Goal: Find specific page/section: Find specific page/section

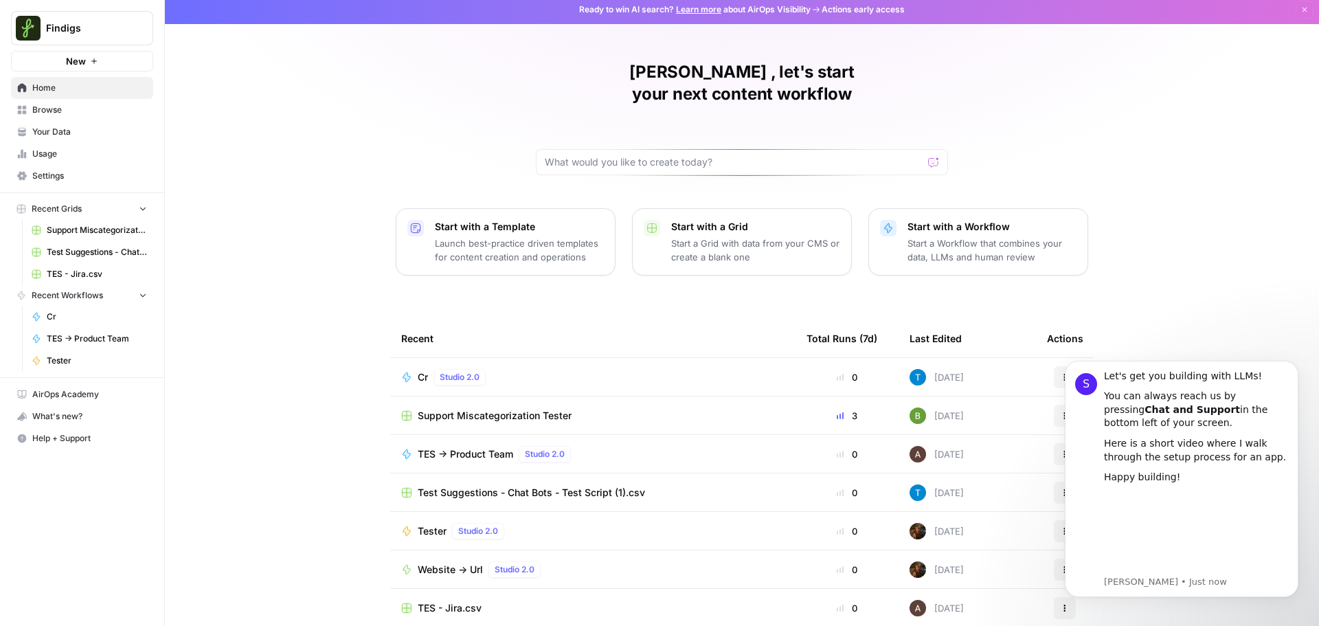
scroll to position [6, 0]
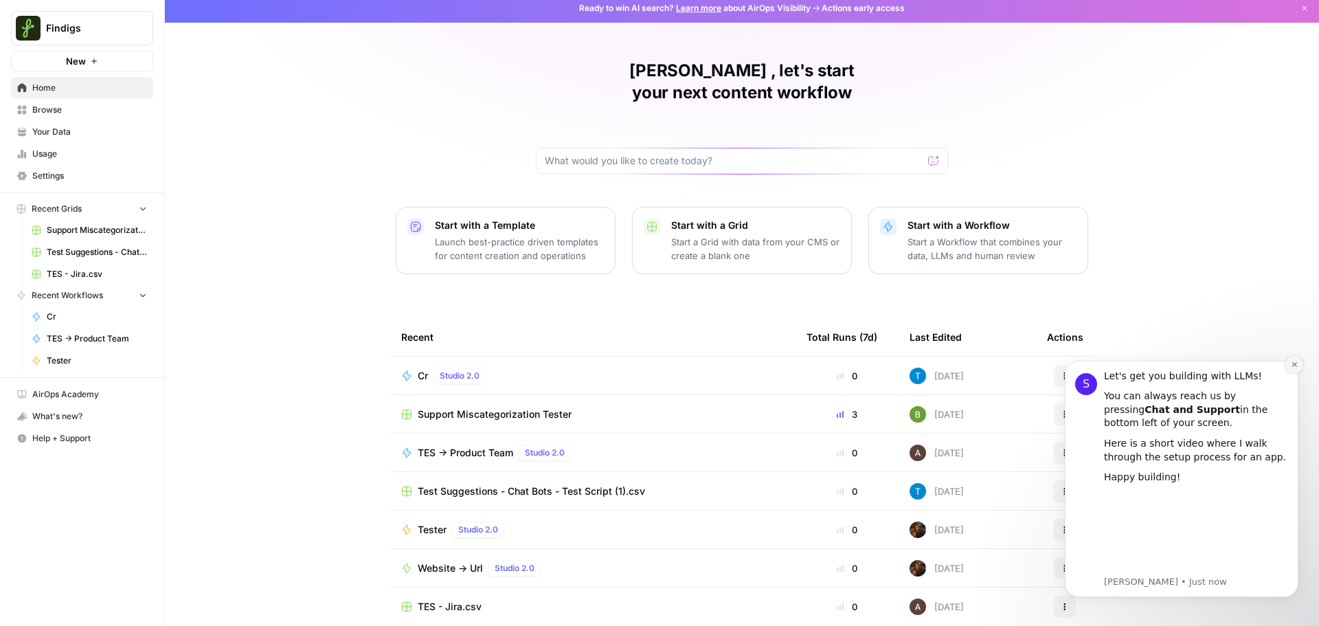
click at [1291, 367] on icon "Dismiss notification" at bounding box center [1295, 365] width 8 height 8
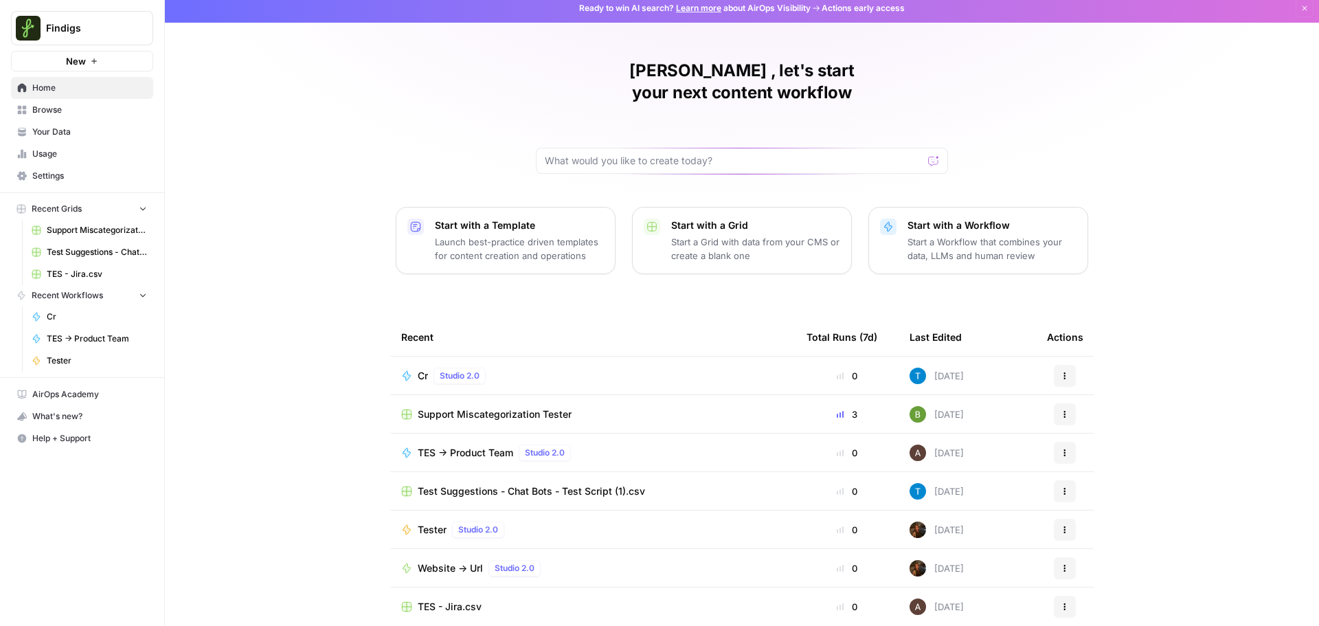
scroll to position [0, 0]
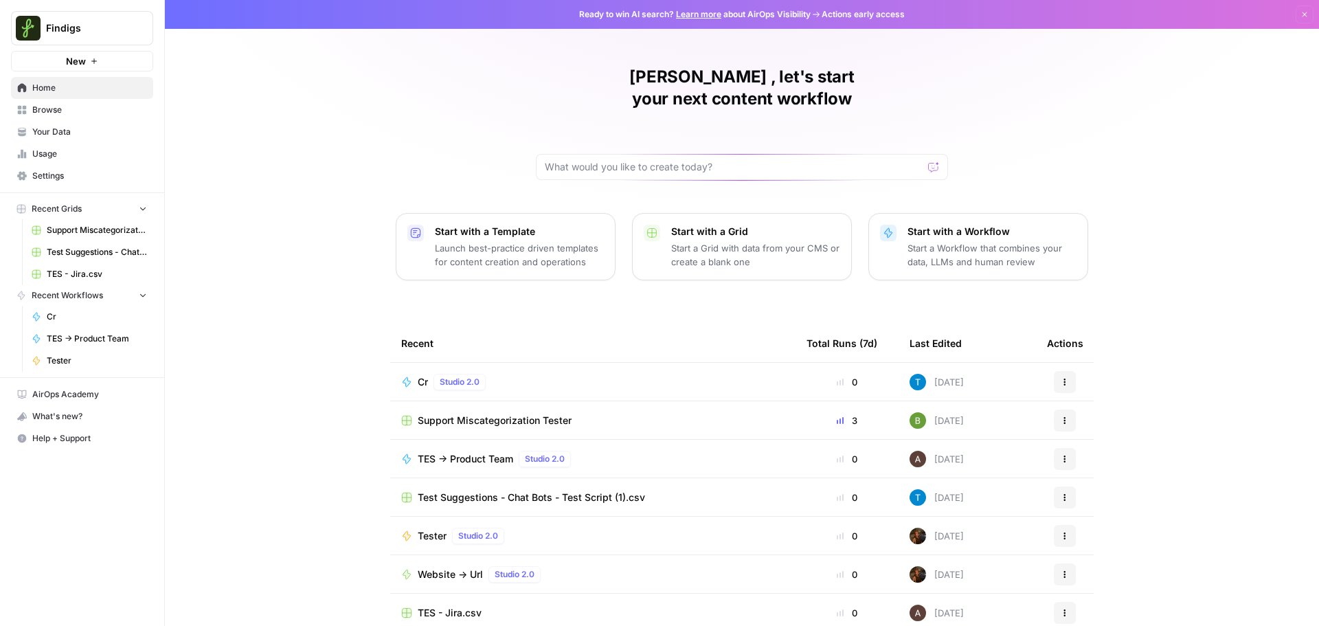
click at [38, 106] on span "Browse" at bounding box center [89, 110] width 115 height 12
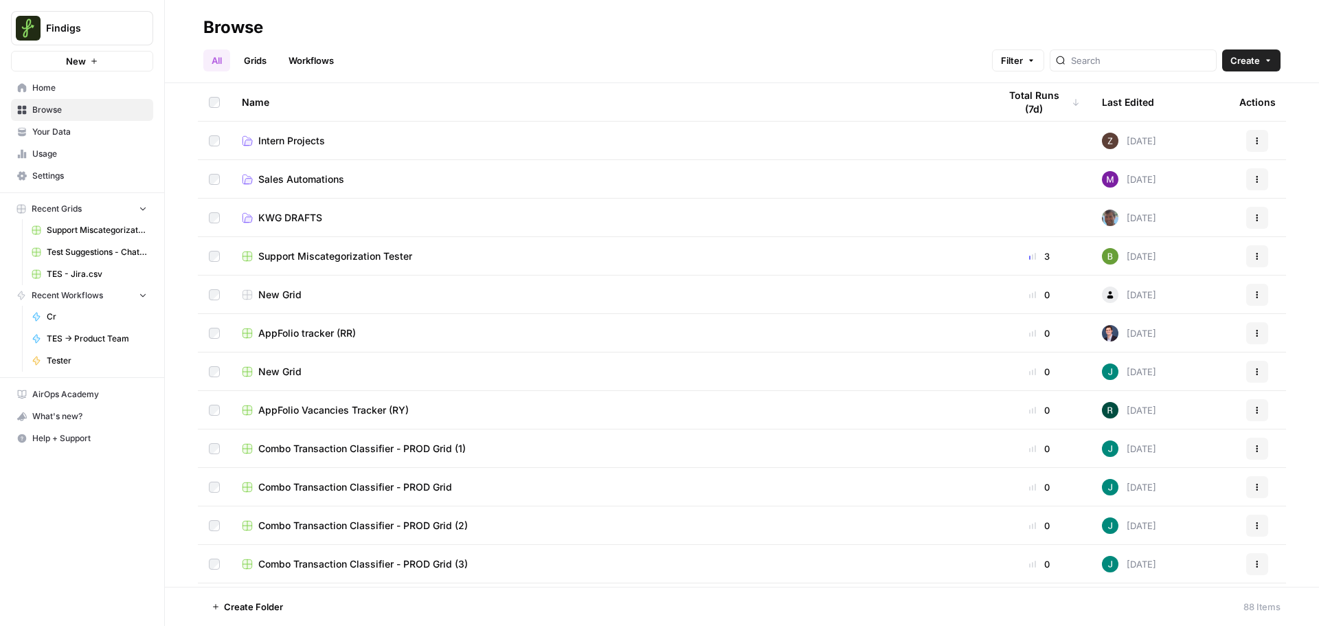
click at [1098, 69] on div at bounding box center [1133, 60] width 167 height 22
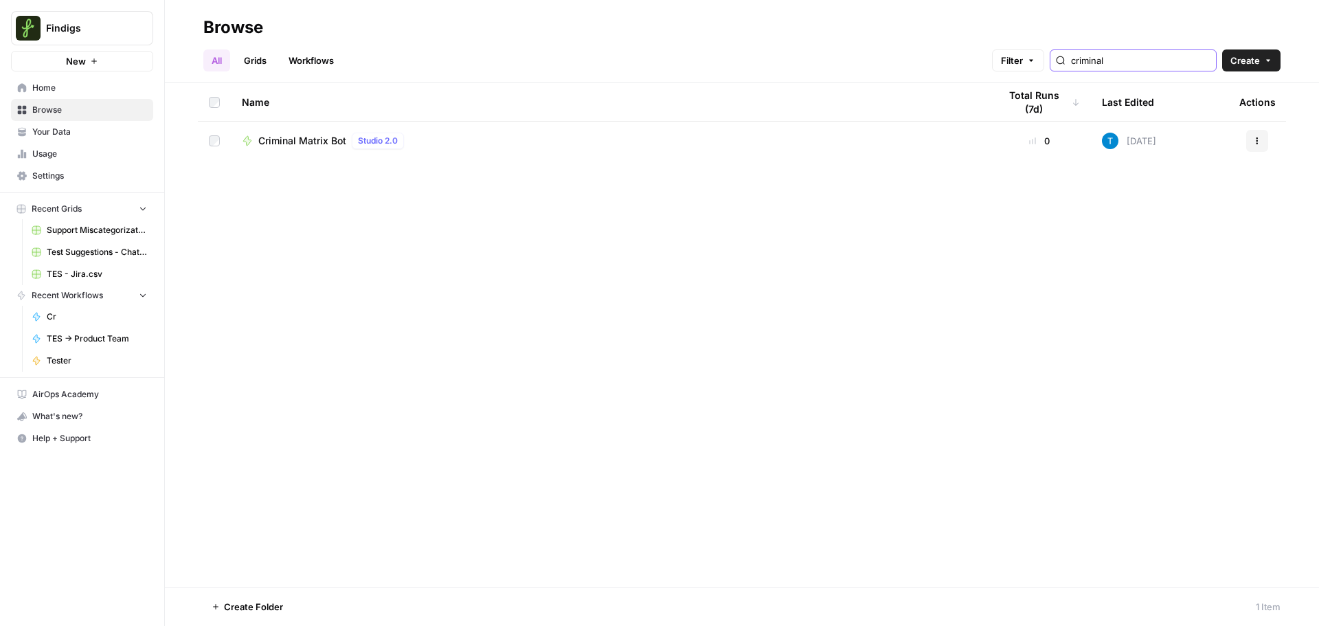
type input "criminal"
click at [289, 142] on span "Criminal Matrix Bot" at bounding box center [302, 141] width 88 height 14
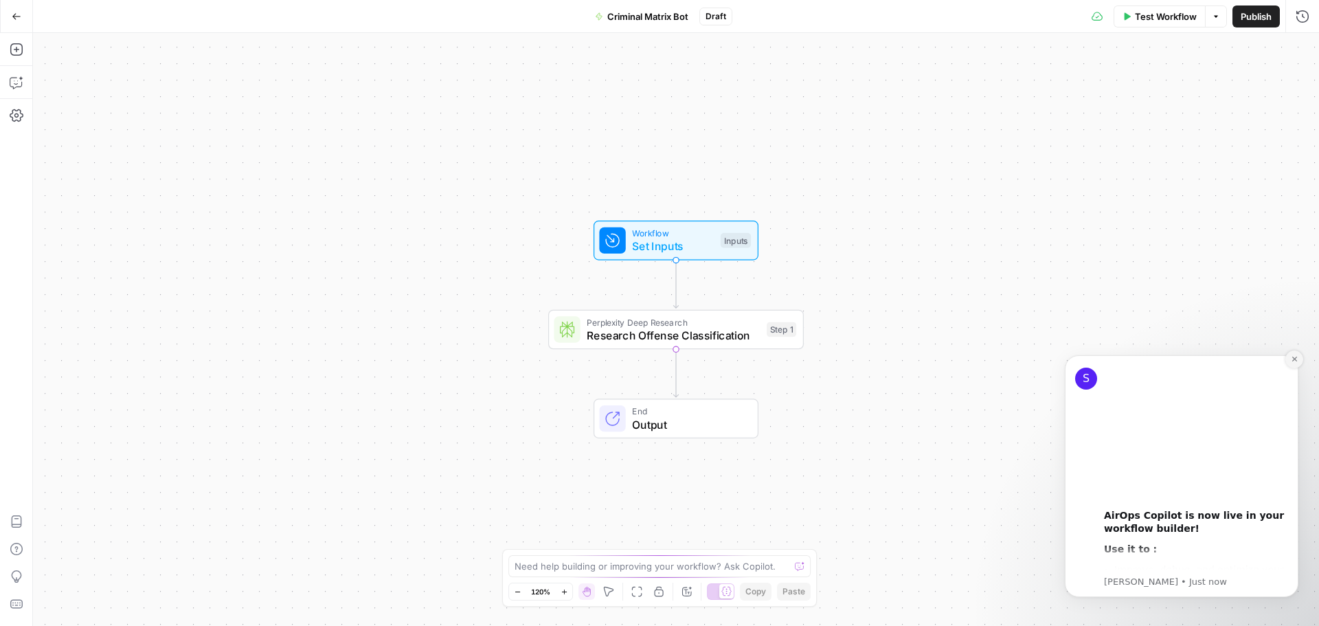
click at [1297, 357] on icon "Dismiss notification" at bounding box center [1295, 359] width 8 height 8
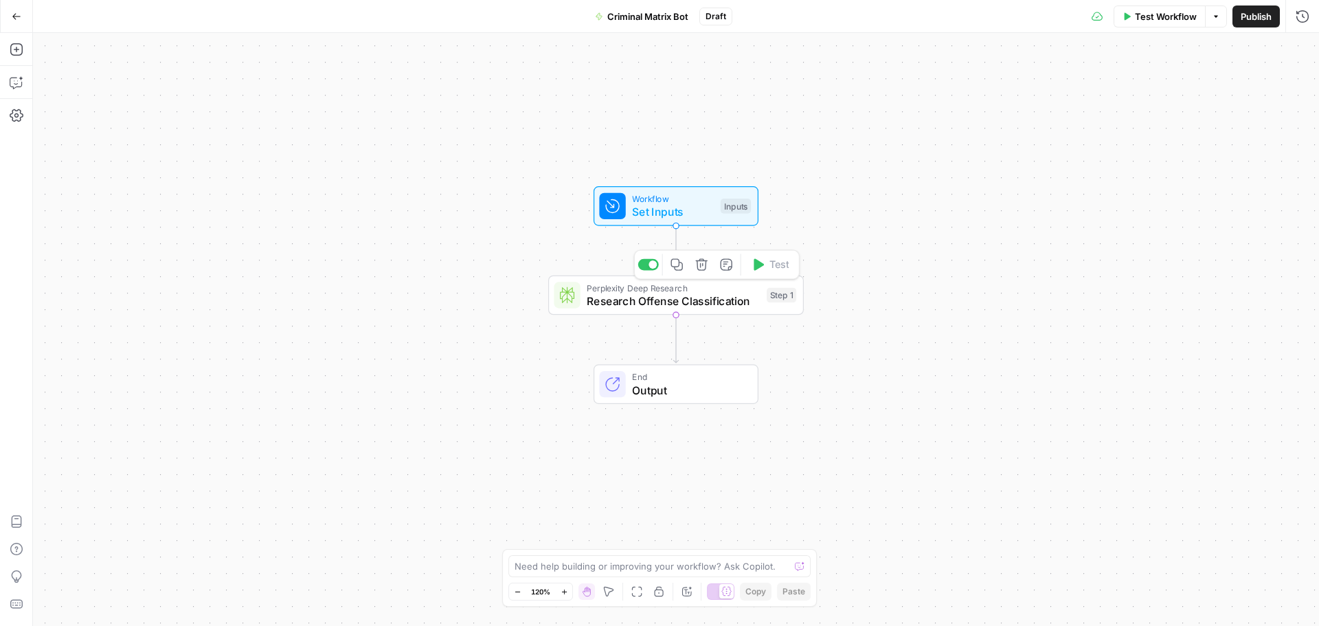
click at [637, 297] on span "Research Offense Classification" at bounding box center [673, 301] width 173 height 16
